Goal: Transaction & Acquisition: Purchase product/service

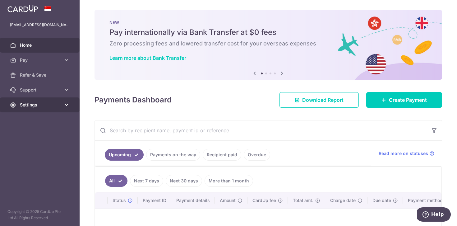
click at [38, 102] on span "Settings" at bounding box center [40, 105] width 41 height 6
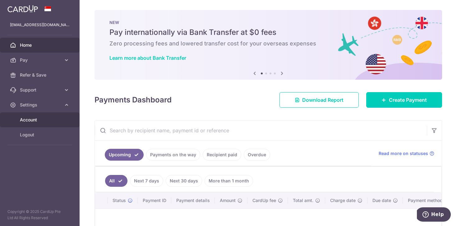
click at [39, 118] on span "Account" at bounding box center [40, 120] width 41 height 6
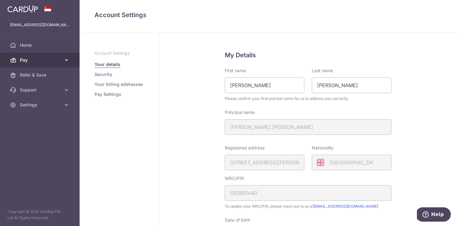
click at [40, 59] on span "Pay" at bounding box center [40, 60] width 41 height 6
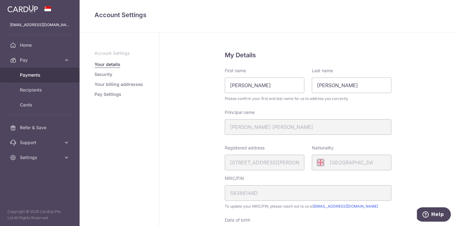
click at [38, 77] on span "Payments" at bounding box center [40, 75] width 41 height 6
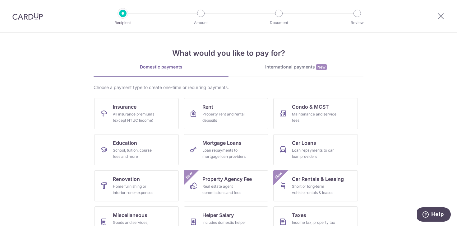
scroll to position [52, 0]
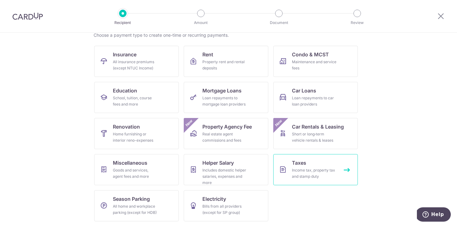
click at [306, 171] on div "Income tax, property tax and stamp duty" at bounding box center [314, 173] width 45 height 12
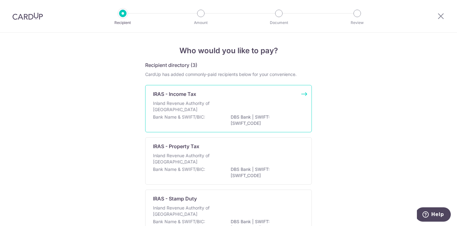
click at [216, 128] on div "IRAS - Income Tax Inland Revenue Authority of Singapore Bank Name & SWIFT/BIC: …" at bounding box center [228, 108] width 167 height 47
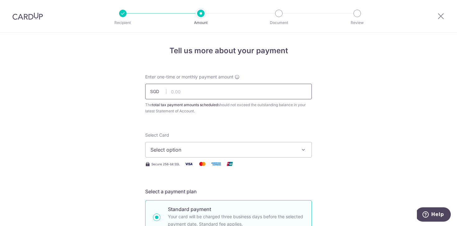
click at [195, 92] on input "text" at bounding box center [228, 92] width 167 height 16
type input "107.37"
click at [183, 150] on span "Select option" at bounding box center [223, 149] width 145 height 7
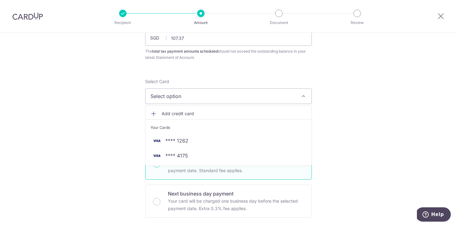
scroll to position [54, 0]
click at [181, 114] on span "Add credit card" at bounding box center [234, 113] width 145 height 6
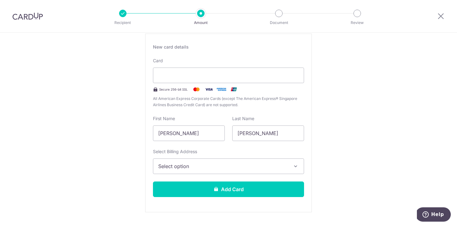
scroll to position [129, 0]
click at [242, 164] on span "Select option" at bounding box center [222, 165] width 129 height 7
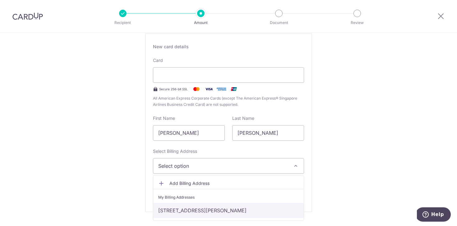
click at [233, 205] on link "7 Kim Tian Place #10-61, Singapore, Singapore-160007" at bounding box center [228, 210] width 151 height 15
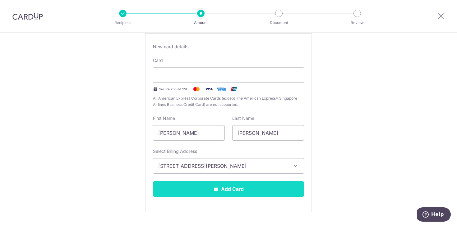
click at [270, 193] on button "Add Card" at bounding box center [228, 189] width 151 height 16
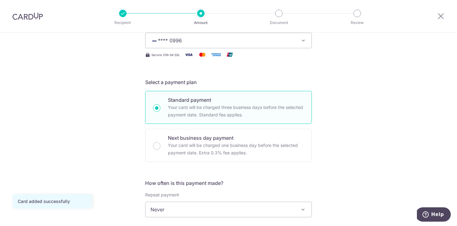
scroll to position [110, 0]
click at [235, 204] on span "Never" at bounding box center [229, 208] width 166 height 15
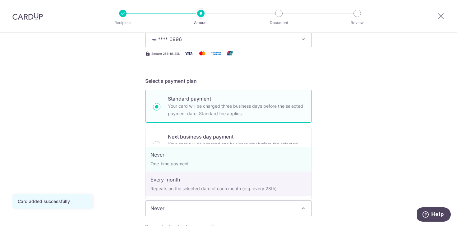
select select "3"
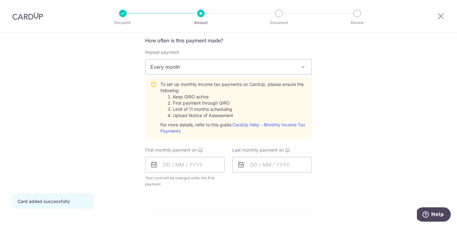
scroll to position [253, 0]
click at [187, 165] on input "text" at bounding box center [185, 163] width 80 height 16
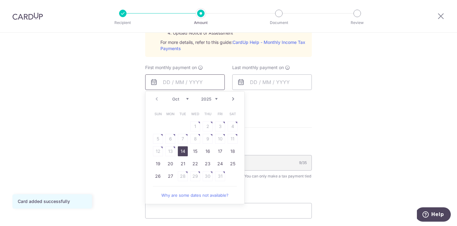
scroll to position [335, 0]
click at [171, 175] on link "27" at bounding box center [170, 175] width 10 height 10
type input "[DATE]"
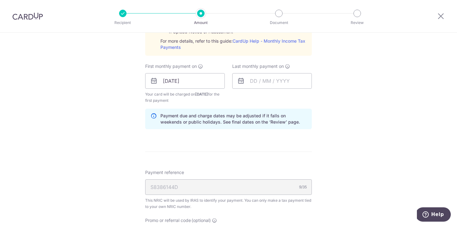
click at [114, 152] on div "Tell us more about your payment Enter one-time or monthly payment amount SGD 10…" at bounding box center [228, 46] width 457 height 699
click at [280, 84] on input "text" at bounding box center [272, 81] width 80 height 16
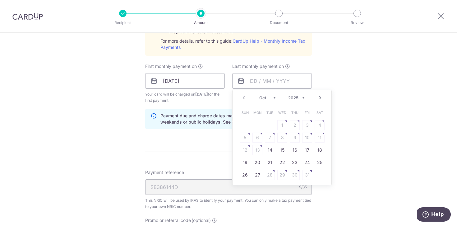
click at [322, 100] on link "Next" at bounding box center [320, 97] width 7 height 7
click at [286, 162] on link "25" at bounding box center [282, 162] width 10 height 10
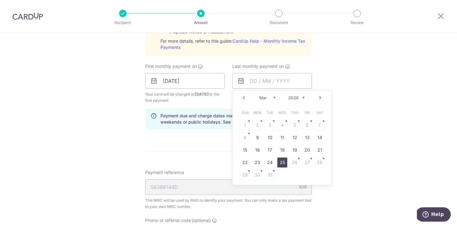
type input "25/03/2026"
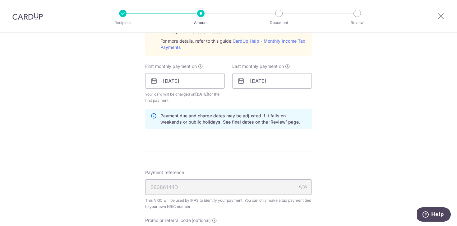
click at [362, 141] on div "Tell us more about your payment Enter one-time or monthly payment amount SGD 10…" at bounding box center [228, 46] width 457 height 699
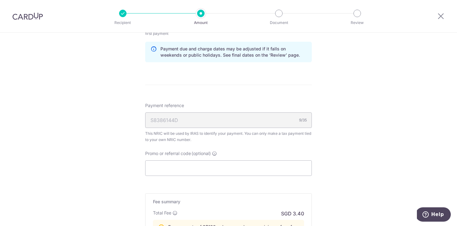
scroll to position [403, 0]
click at [208, 160] on input "Promo or referral code (optional)" at bounding box center [228, 168] width 167 height 16
paste input "VTAX25R"
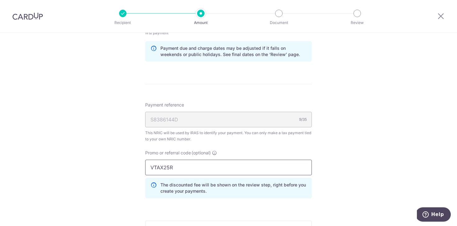
type input "VTAX25R"
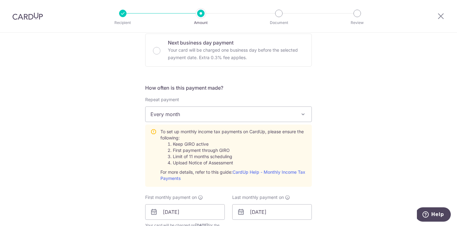
scroll to position [0, 0]
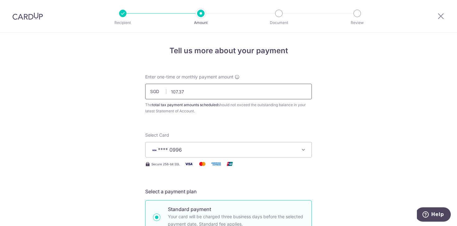
click at [197, 94] on input "107.37" at bounding box center [228, 92] width 167 height 16
type input "161.05"
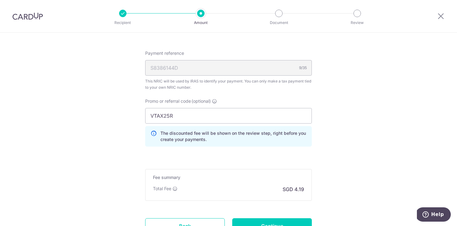
scroll to position [455, 0]
click at [266, 219] on input "Continue" at bounding box center [272, 226] width 80 height 16
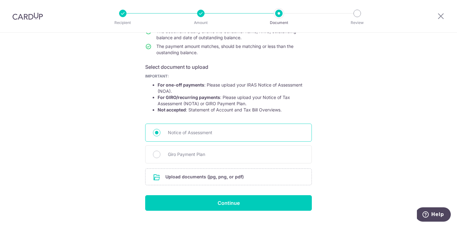
scroll to position [78, 0]
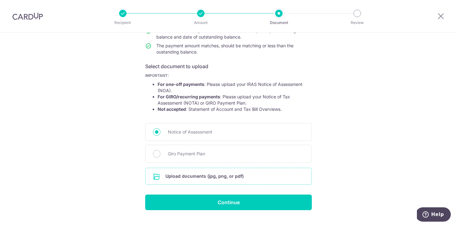
click at [207, 174] on input "file" at bounding box center [229, 176] width 166 height 16
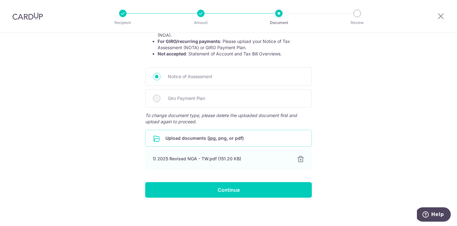
scroll to position [135, 0]
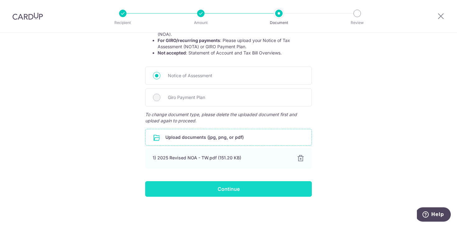
click at [227, 191] on input "Continue" at bounding box center [228, 189] width 167 height 16
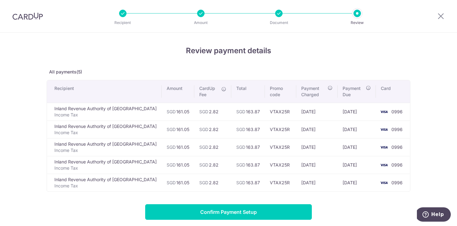
scroll to position [79, 0]
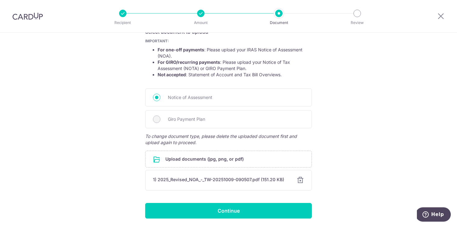
scroll to position [114, 0]
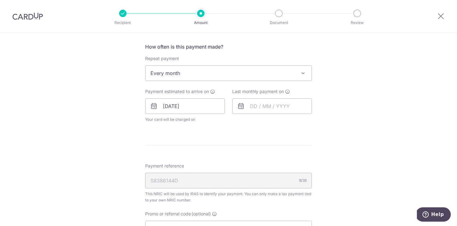
scroll to position [249, 0]
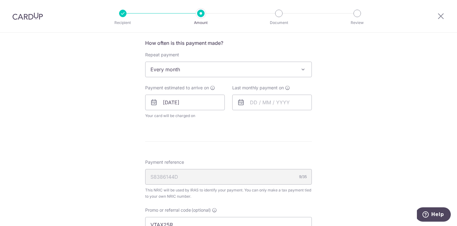
click at [241, 101] on icon at bounding box center [240, 102] width 7 height 7
click at [253, 103] on input "text" at bounding box center [272, 103] width 80 height 16
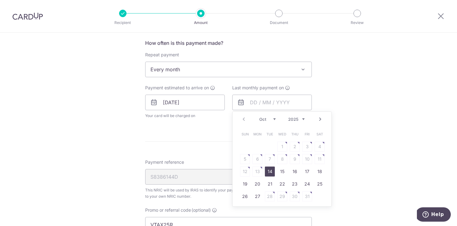
click at [322, 120] on link "Next" at bounding box center [320, 118] width 7 height 7
click at [258, 196] on link "26" at bounding box center [258, 196] width 10 height 10
type input "[DATE]"
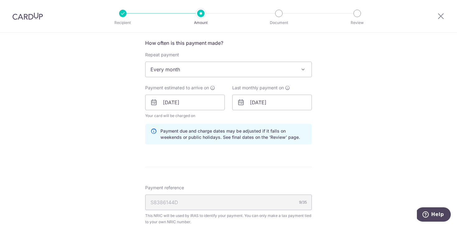
click at [361, 114] on div "Tell us more about your payment Enter one-time or monthly payment amount SGD 16…" at bounding box center [228, 99] width 457 height 631
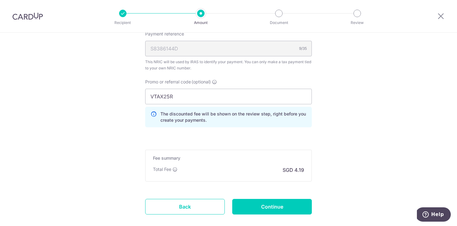
scroll to position [403, 0]
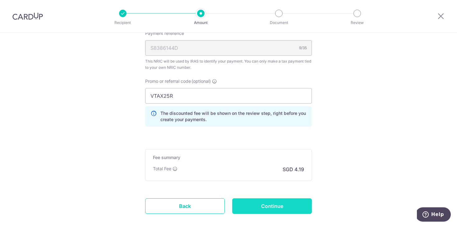
click at [290, 207] on input "Continue" at bounding box center [272, 206] width 80 height 16
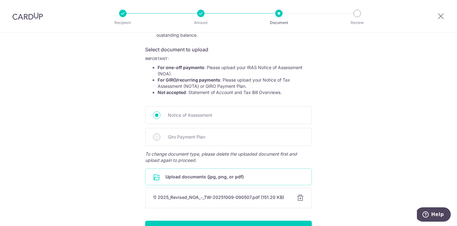
scroll to position [135, 0]
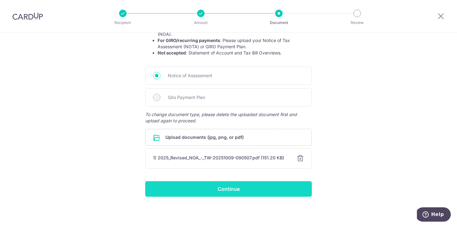
click at [256, 188] on input "Continue" at bounding box center [228, 189] width 167 height 16
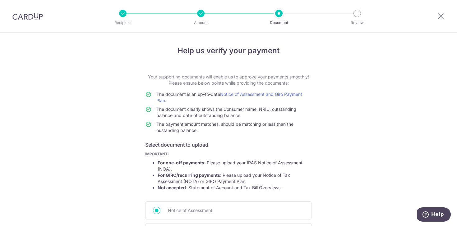
click at [199, 22] on p "Amount" at bounding box center [201, 23] width 46 height 6
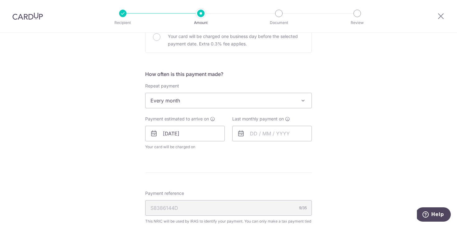
scroll to position [219, 0]
click at [290, 138] on input "text" at bounding box center [272, 133] width 80 height 16
click at [317, 148] on link "Next" at bounding box center [320, 149] width 7 height 7
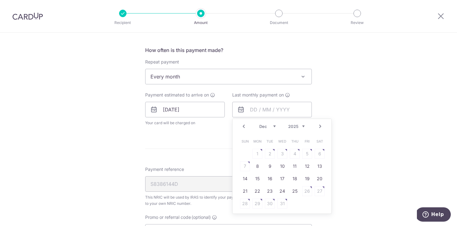
click at [321, 129] on link "Next" at bounding box center [320, 126] width 7 height 7
click at [258, 204] on link "26" at bounding box center [258, 203] width 10 height 10
type input "26/01/2026"
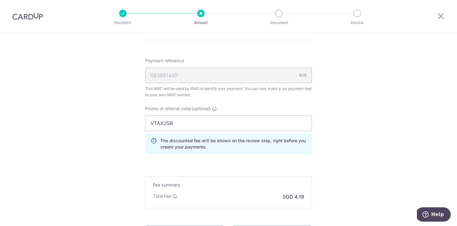
scroll to position [438, 0]
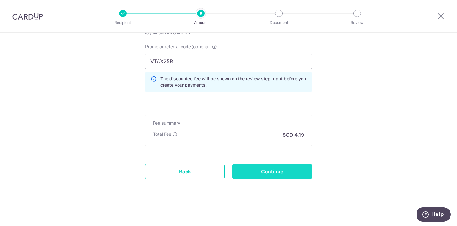
click at [278, 177] on input "Continue" at bounding box center [272, 172] width 80 height 16
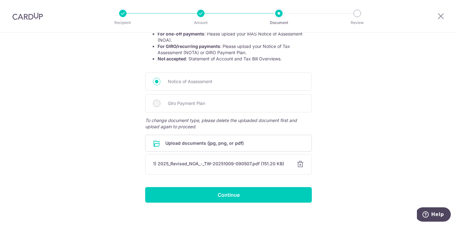
scroll to position [135, 0]
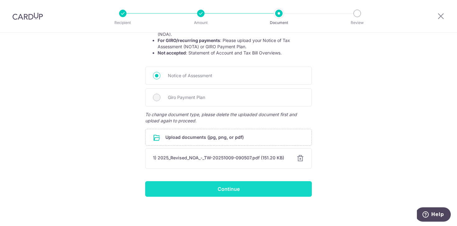
click at [286, 188] on input "Continue" at bounding box center [228, 189] width 167 height 16
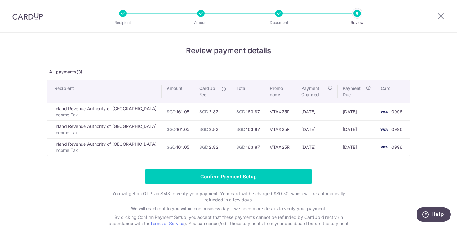
click at [350, 138] on td "25/12/2025" at bounding box center [357, 147] width 38 height 18
click at [198, 13] on div at bounding box center [200, 13] width 7 height 7
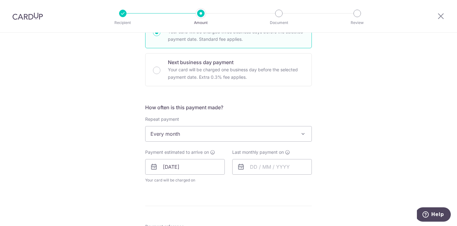
scroll to position [188, 0]
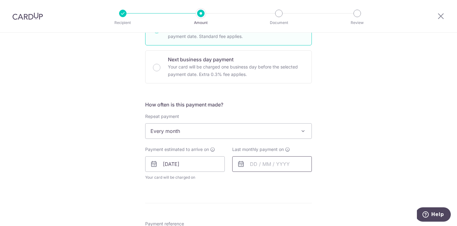
click at [276, 163] on input "text" at bounding box center [272, 164] width 80 height 16
click at [321, 181] on link "Next" at bounding box center [320, 180] width 7 height 7
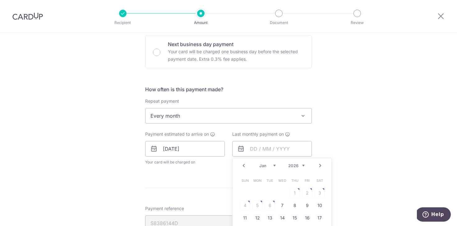
click at [322, 165] on link "Next" at bounding box center [320, 165] width 7 height 7
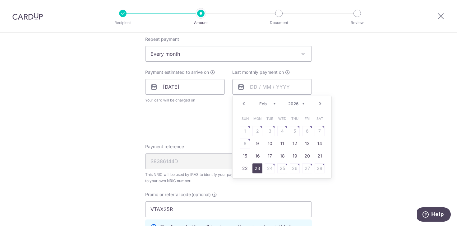
click at [257, 172] on link "23" at bounding box center [258, 168] width 10 height 10
type input "23/02/2026"
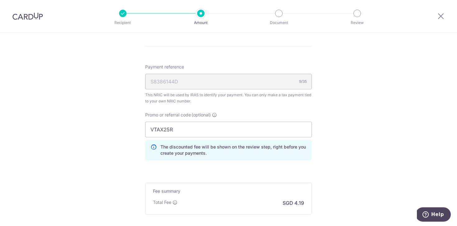
scroll to position [438, 0]
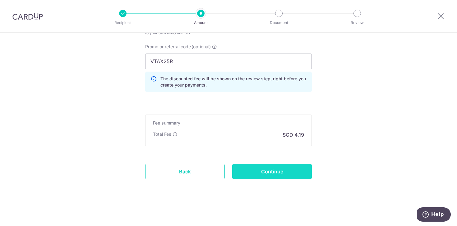
click at [267, 177] on input "Continue" at bounding box center [272, 172] width 80 height 16
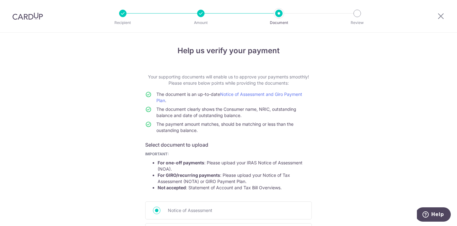
scroll to position [135, 0]
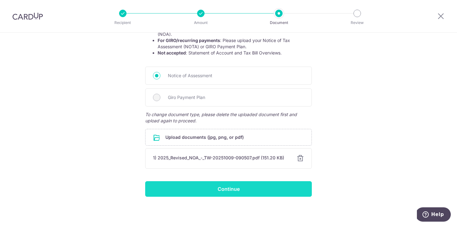
click at [257, 193] on input "Continue" at bounding box center [228, 189] width 167 height 16
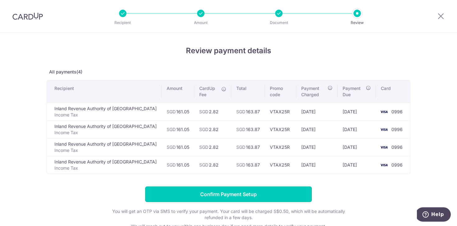
click at [299, 191] on input "Confirm Payment Setup" at bounding box center [228, 194] width 167 height 16
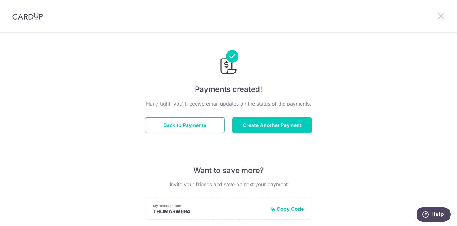
click at [442, 13] on icon at bounding box center [440, 16] width 7 height 8
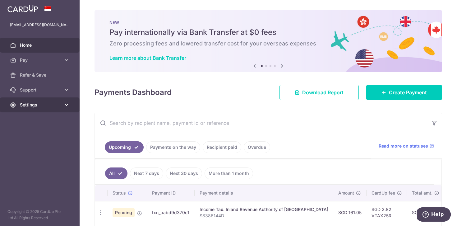
click at [47, 103] on span "Settings" at bounding box center [40, 105] width 41 height 6
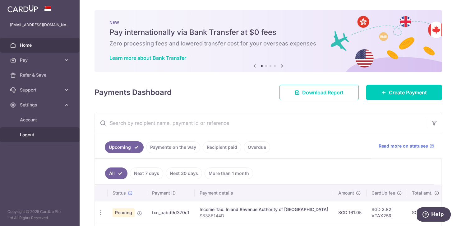
click at [47, 133] on span "Logout" at bounding box center [40, 135] width 41 height 6
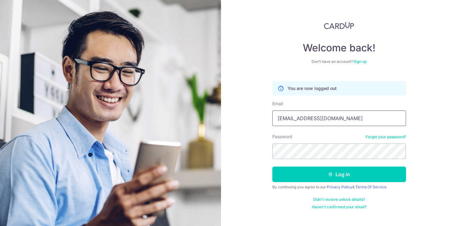
click at [324, 114] on input "[EMAIL_ADDRESS][DOMAIN_NAME]" at bounding box center [339, 118] width 134 height 16
type input "[EMAIL_ADDRESS][DOMAIN_NAME]"
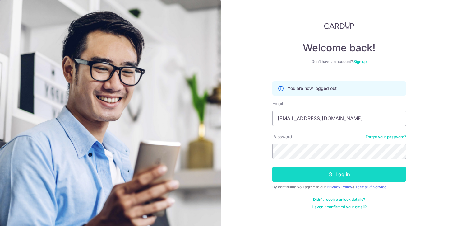
click at [324, 177] on button "Log in" at bounding box center [339, 174] width 134 height 16
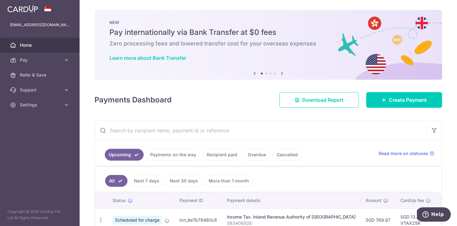
scroll to position [25, 0]
